Goal: Task Accomplishment & Management: Use online tool/utility

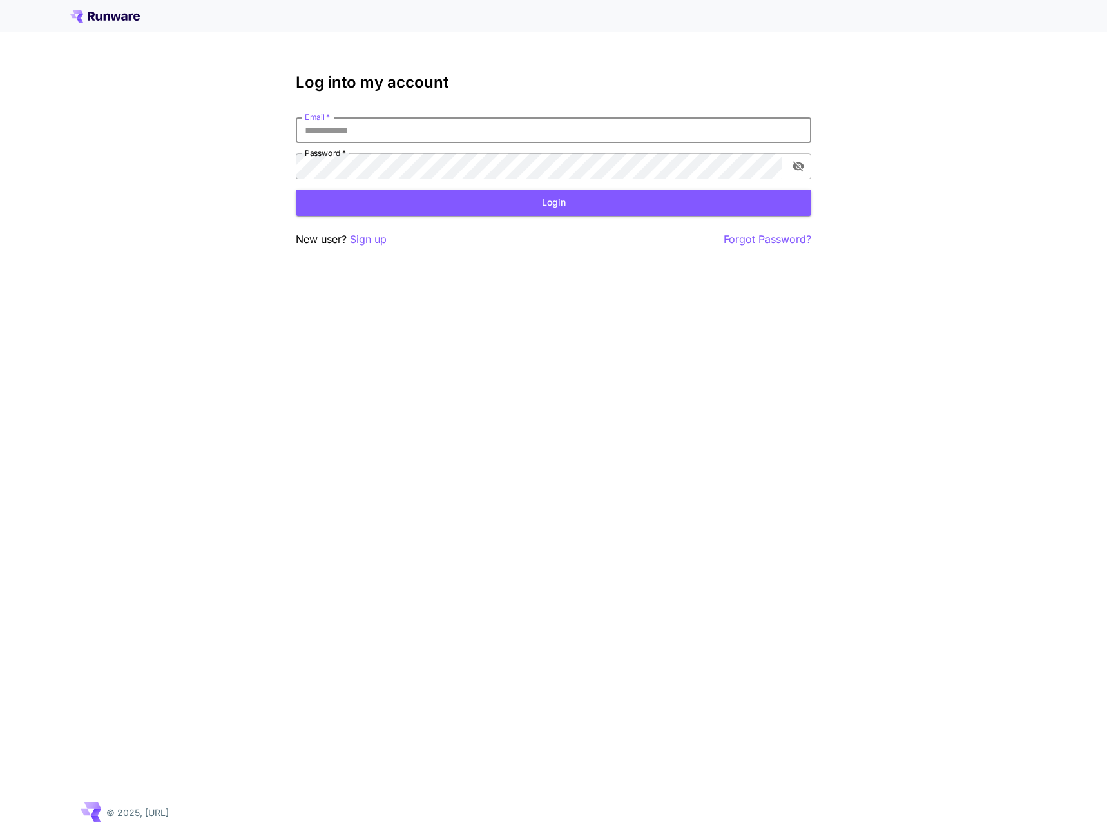
type input "**********"
click button "Login" at bounding box center [553, 202] width 515 height 26
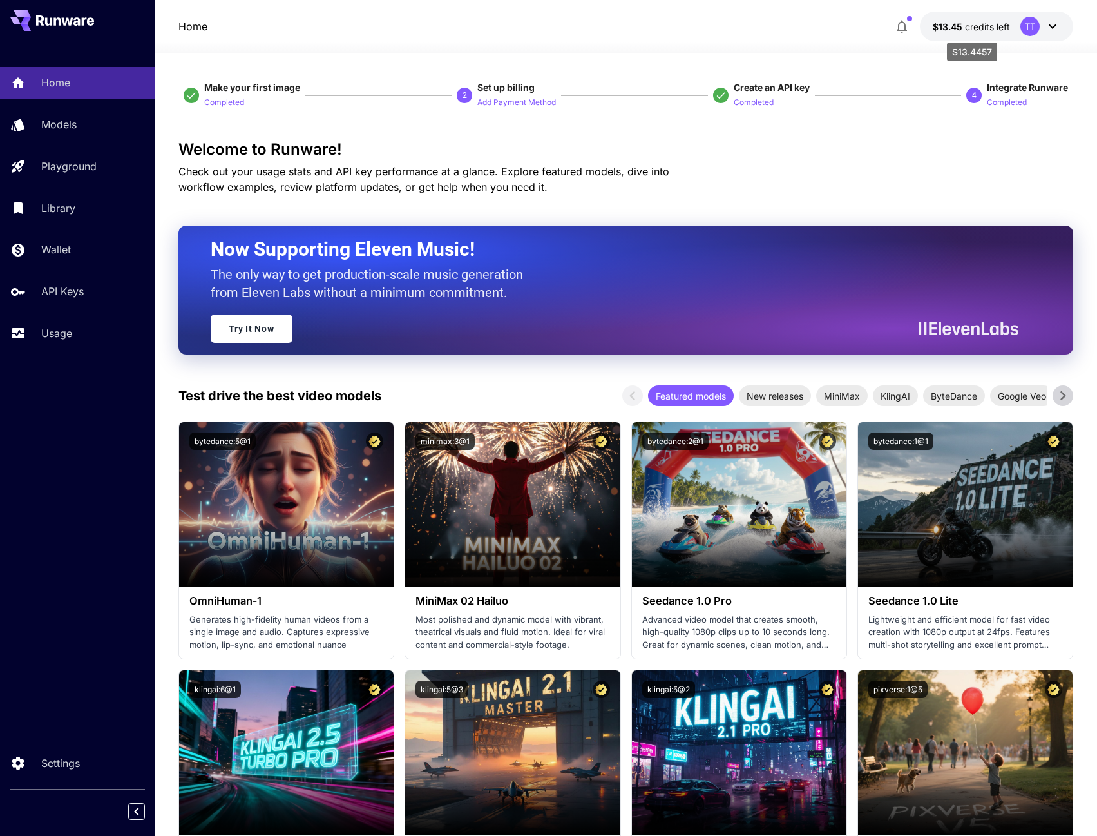
click at [960, 20] on p "$13.45 credits left" at bounding box center [971, 27] width 77 height 14
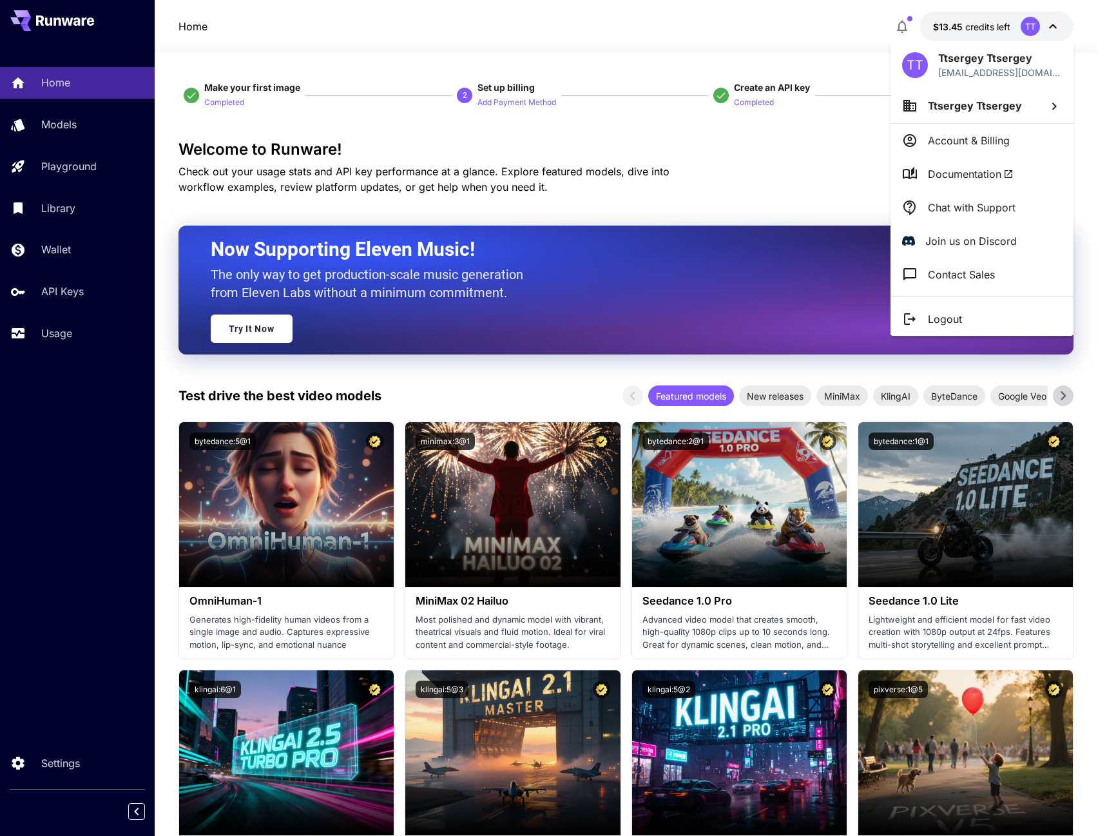
click at [75, 121] on div at bounding box center [553, 418] width 1107 height 836
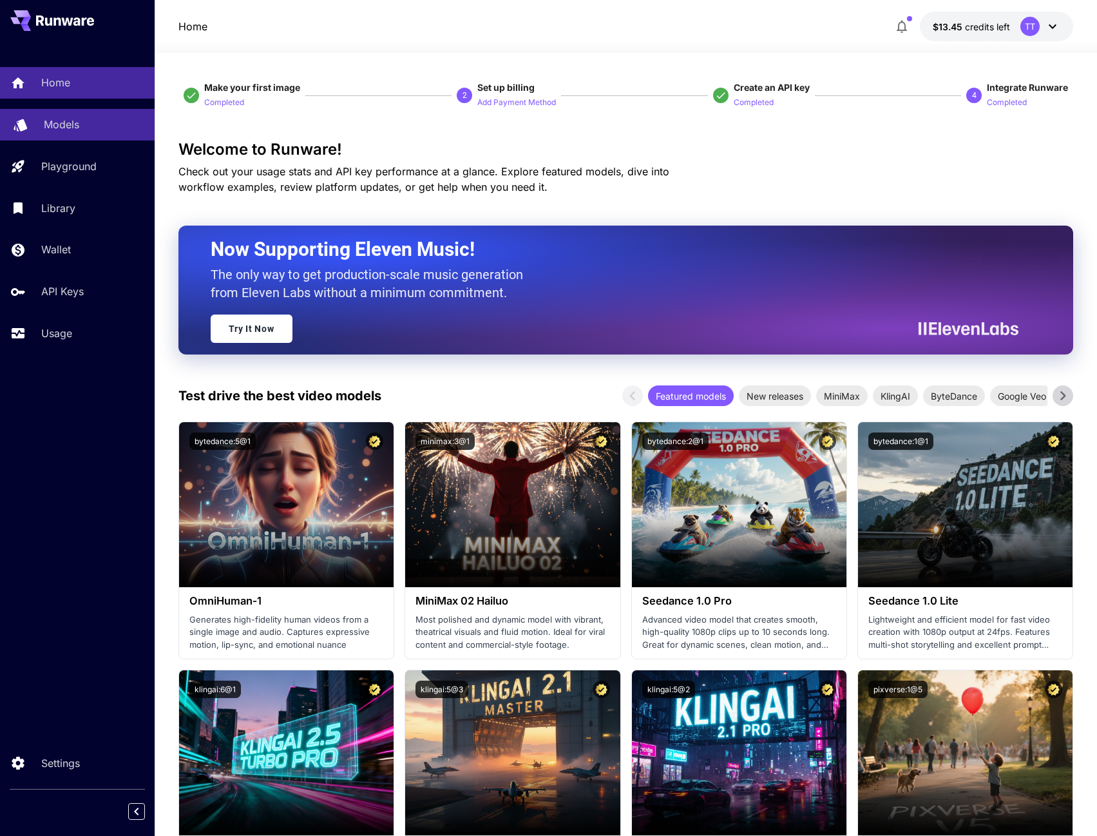
click at [62, 121] on p "Models" at bounding box center [61, 124] width 35 height 15
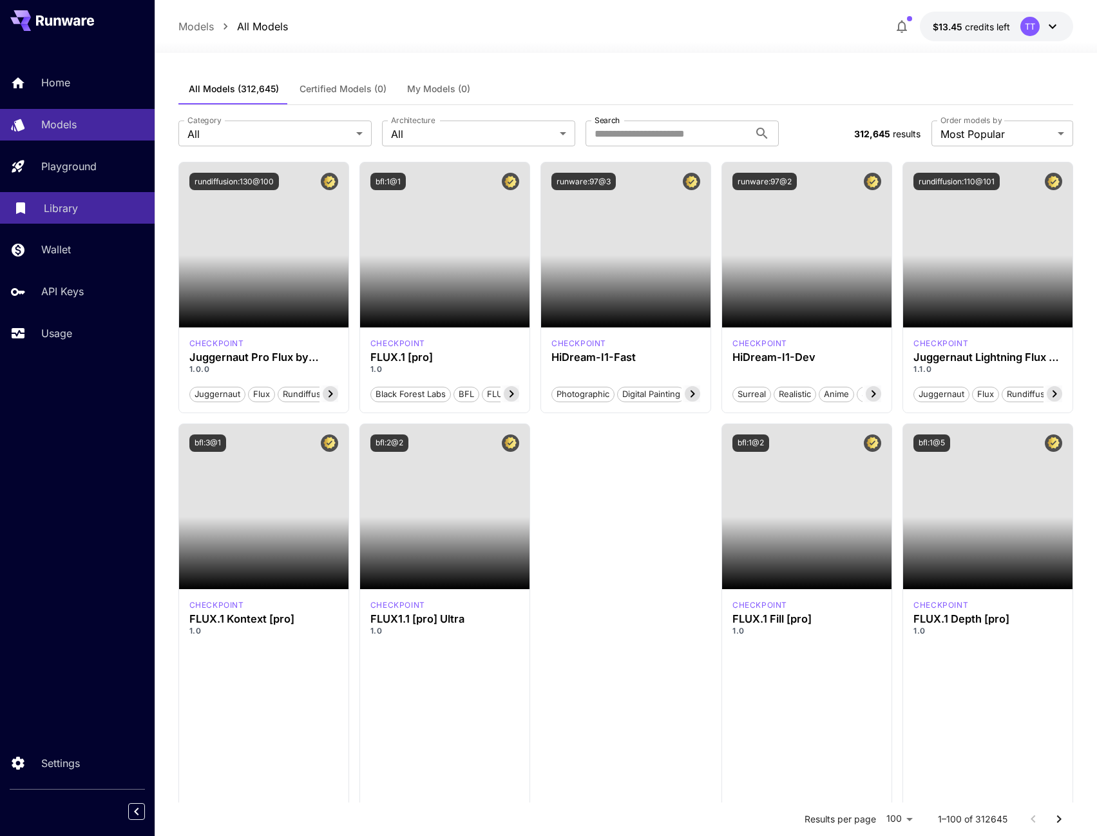
click at [61, 202] on p "Library" at bounding box center [61, 207] width 34 height 15
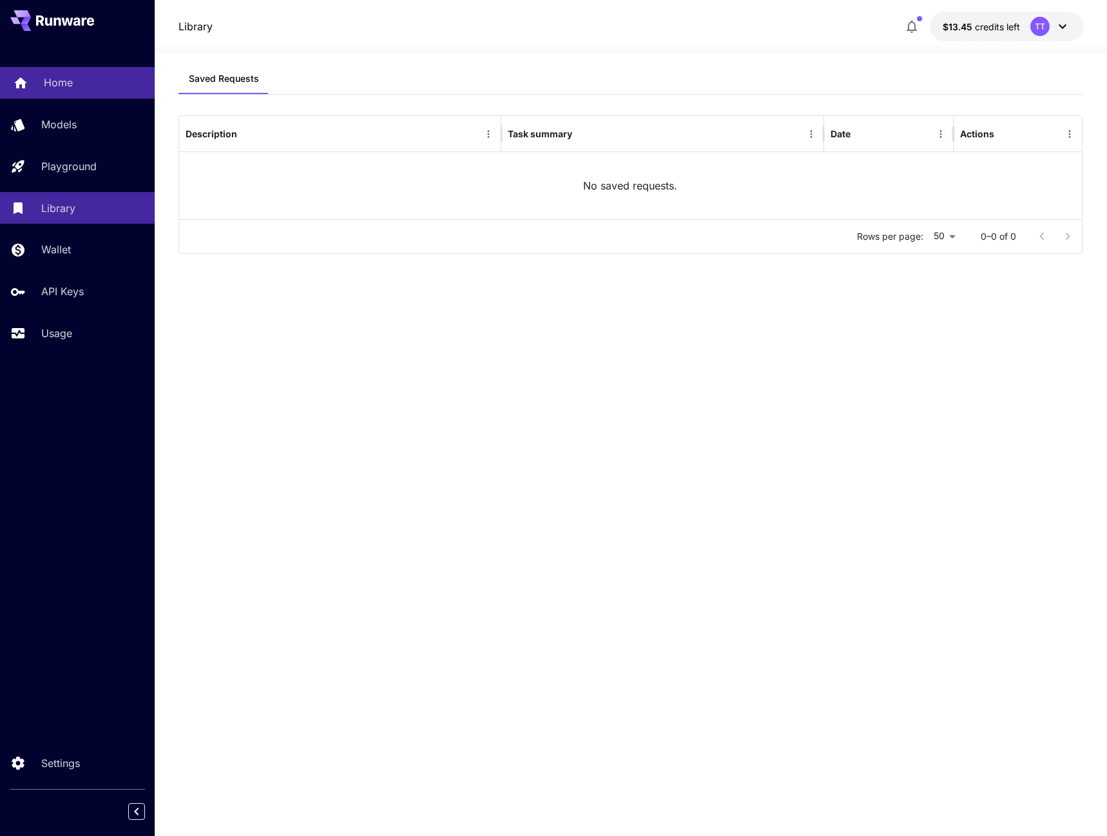
click at [93, 86] on div "Home" at bounding box center [94, 82] width 100 height 15
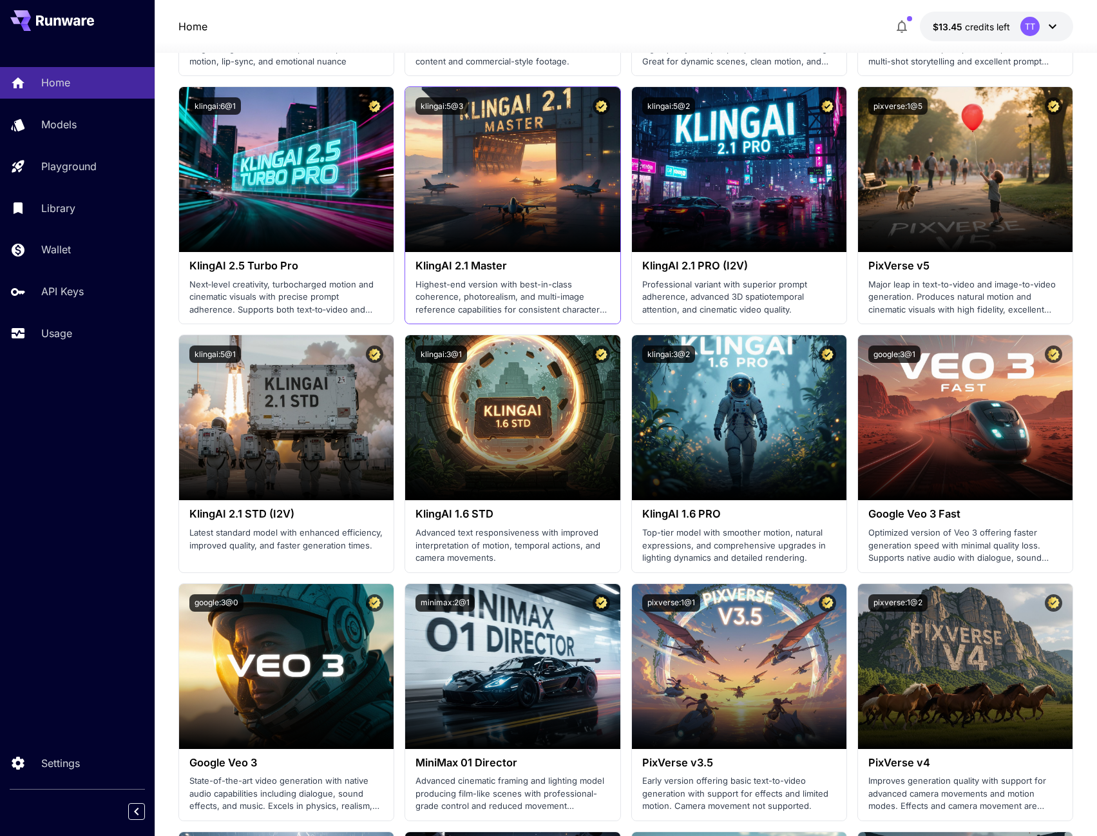
scroll to position [773, 0]
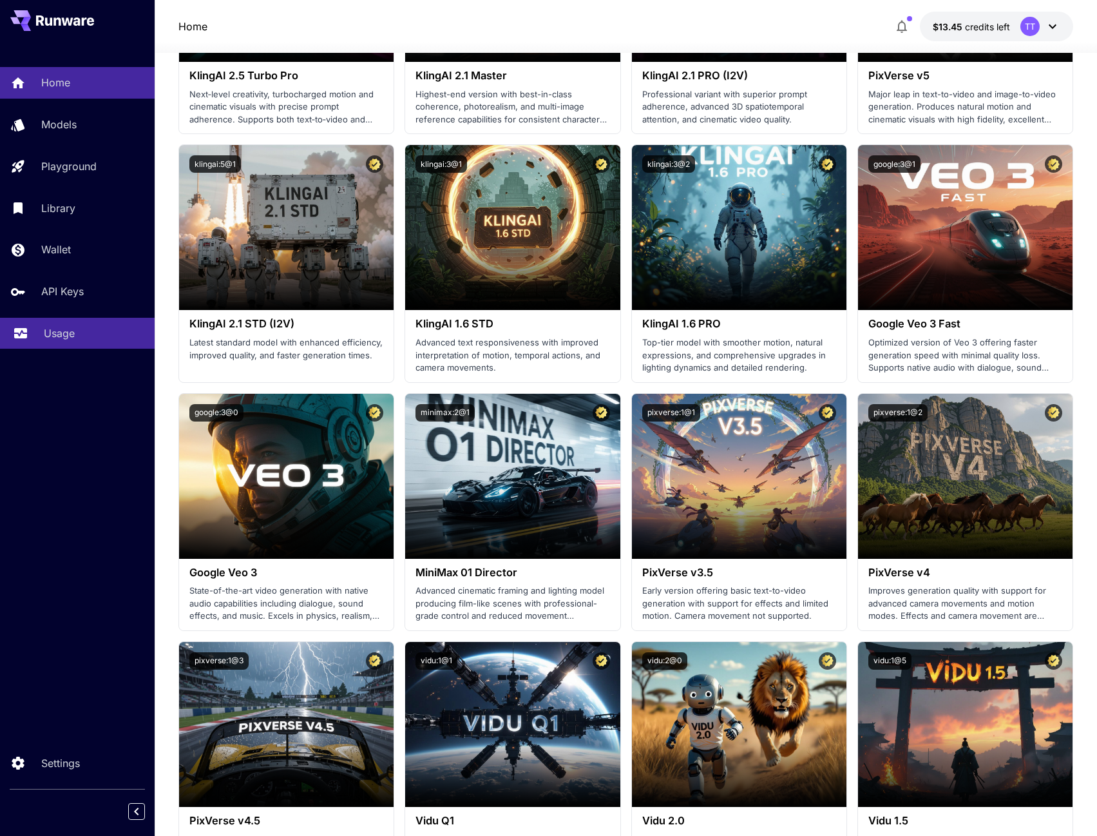
click at [50, 327] on p "Usage" at bounding box center [59, 332] width 31 height 15
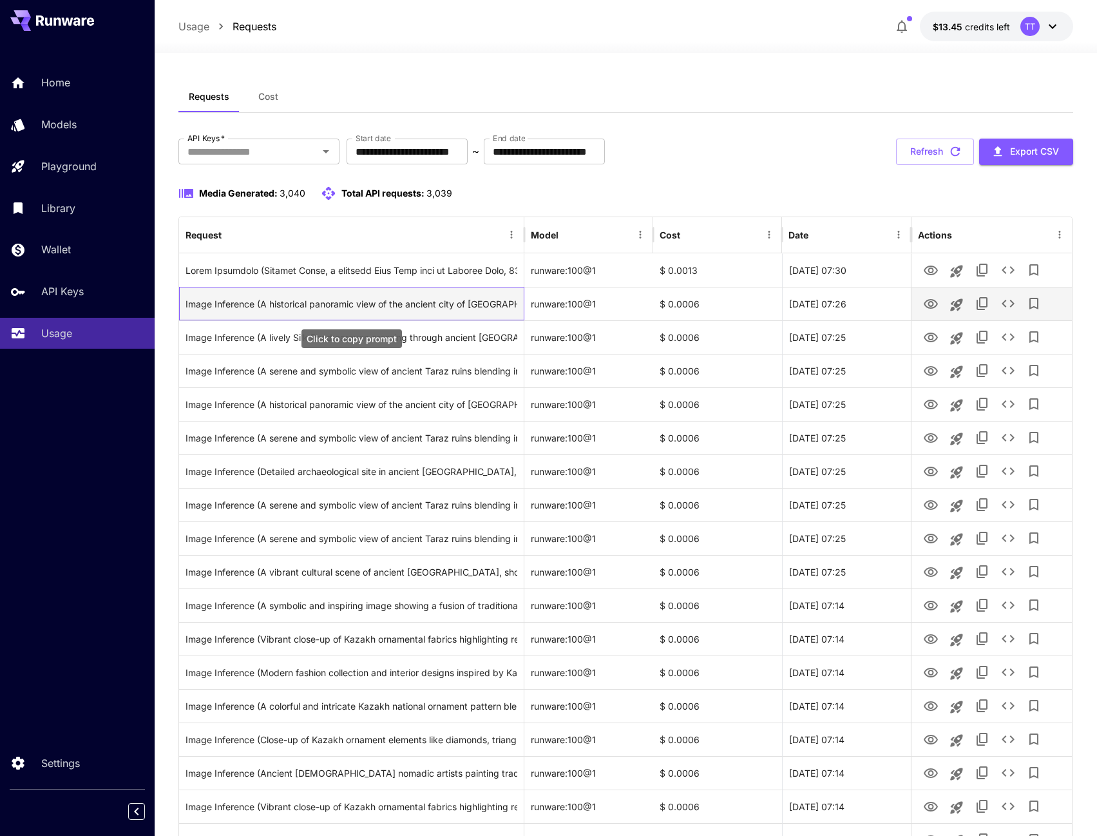
click at [457, 298] on div "Image Inference (A historical panoramic view of the ancient city of [GEOGRAPHIC…" at bounding box center [352, 303] width 332 height 33
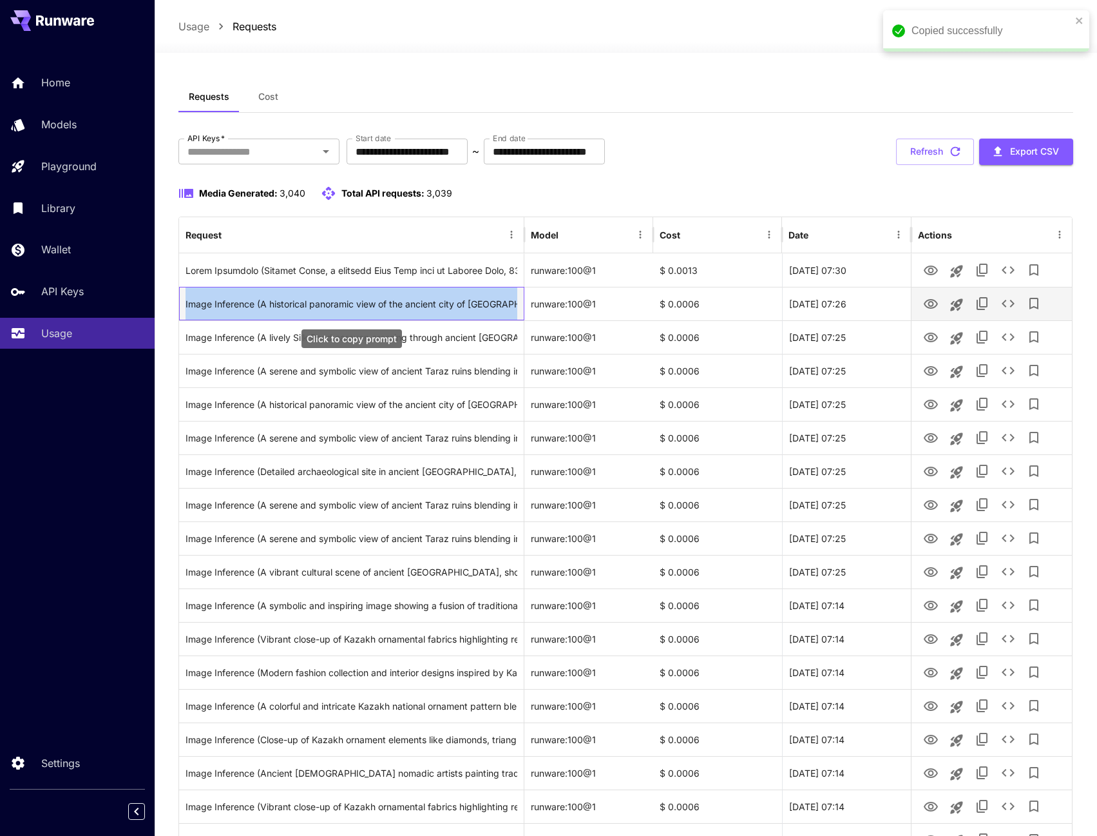
click at [457, 298] on div "Image Inference (A historical panoramic view of the ancient city of [GEOGRAPHIC…" at bounding box center [352, 303] width 332 height 33
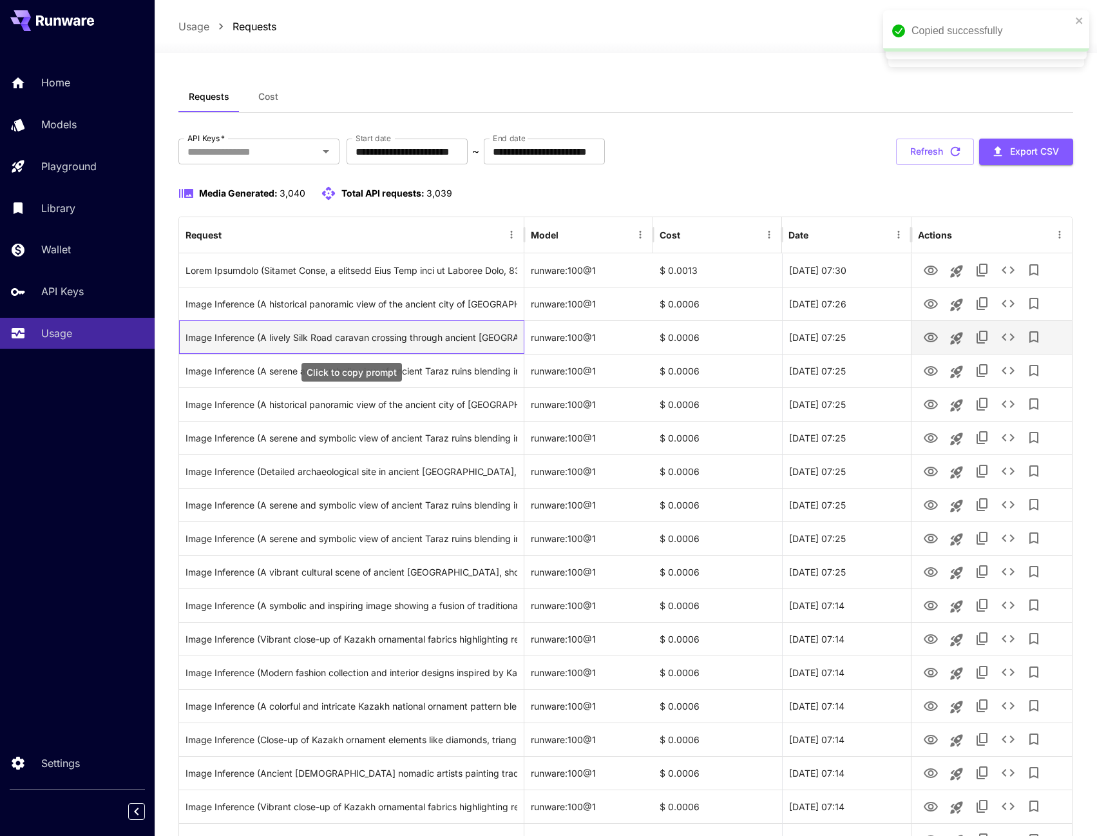
click at [452, 345] on div "Image Inference (A lively Silk Road caravan crossing through ancient [GEOGRAPHI…" at bounding box center [352, 337] width 332 height 33
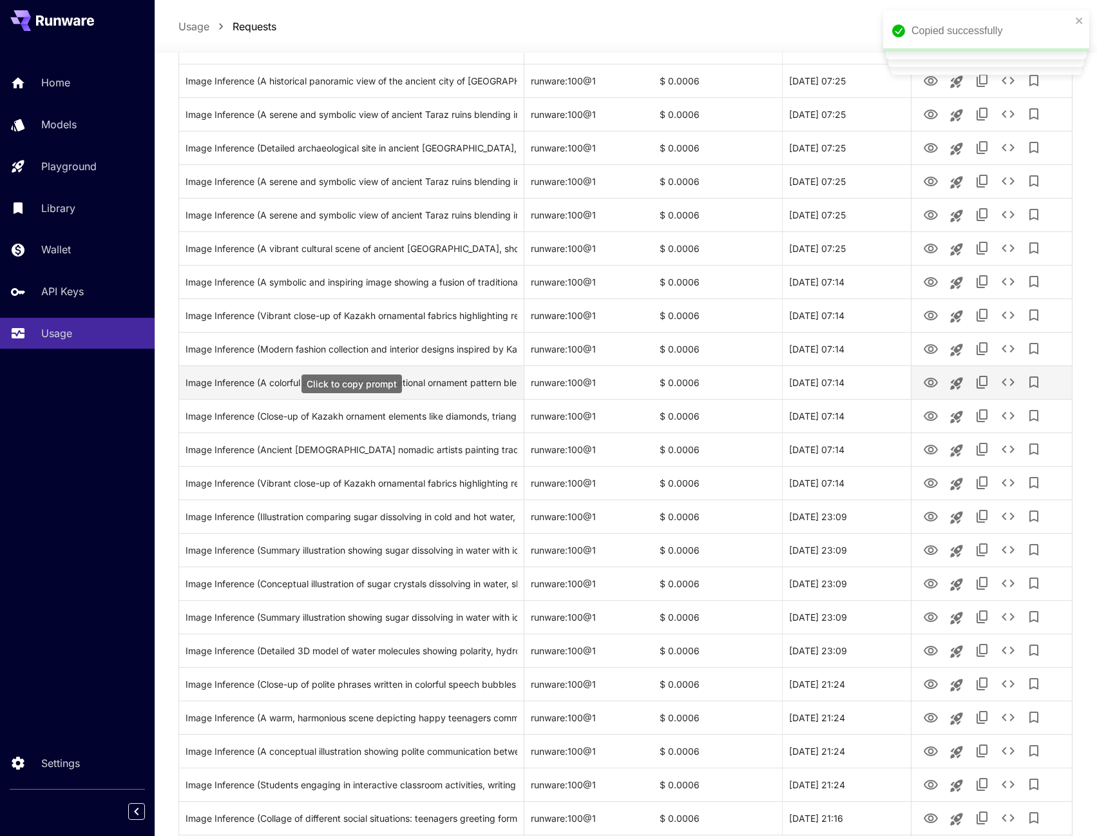
scroll to position [387, 0]
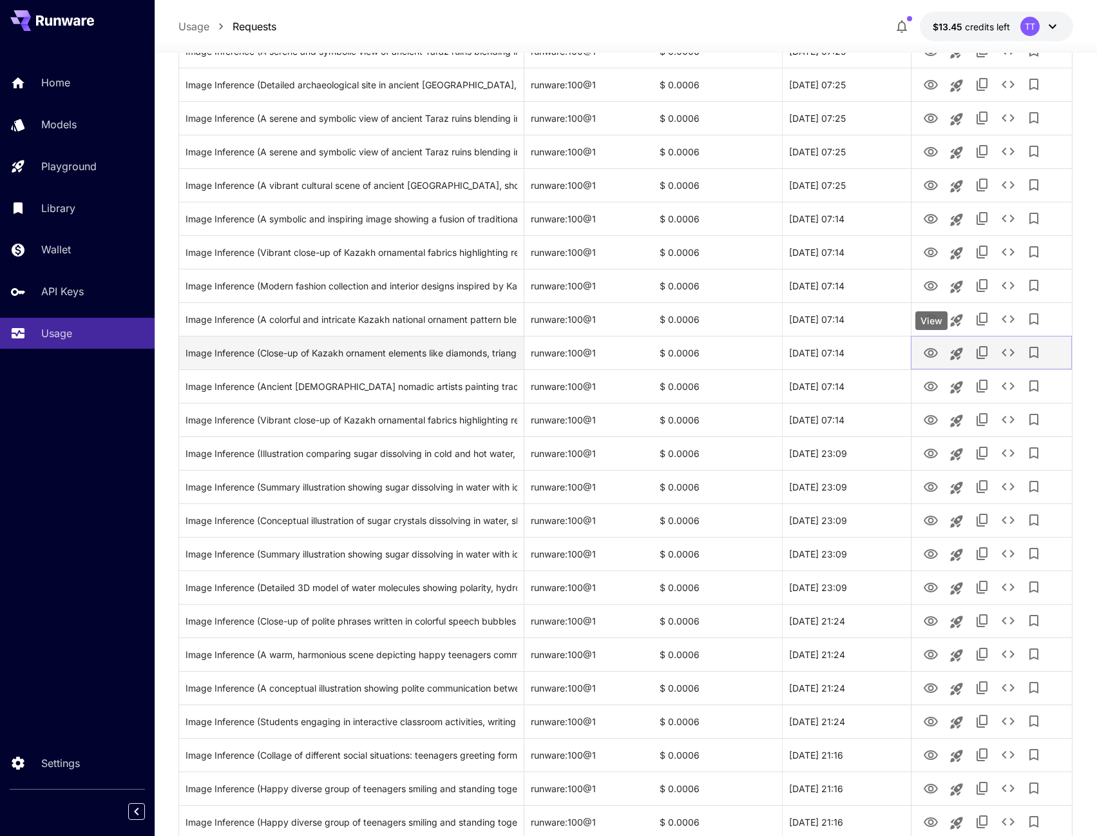
click at [924, 349] on icon "View" at bounding box center [930, 352] width 15 height 15
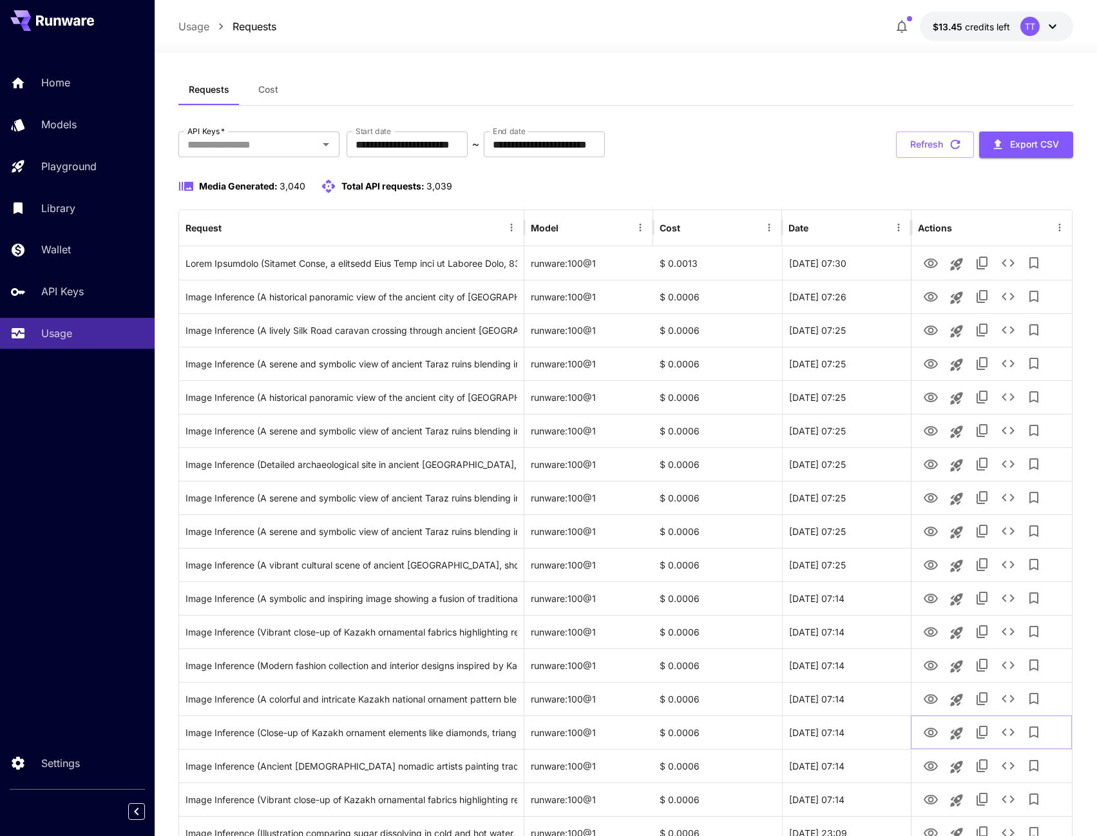
scroll to position [0, 0]
